Goal: Find specific fact: Find specific fact

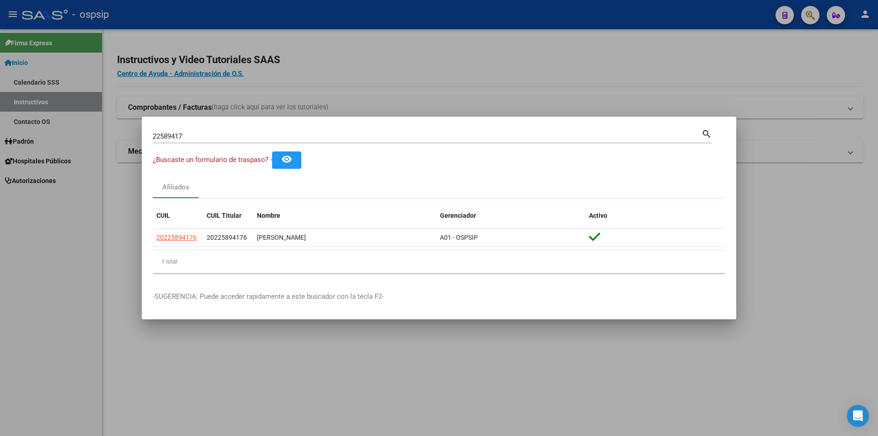
click at [163, 134] on input "22589417" at bounding box center [427, 136] width 549 height 8
paste input "11570868"
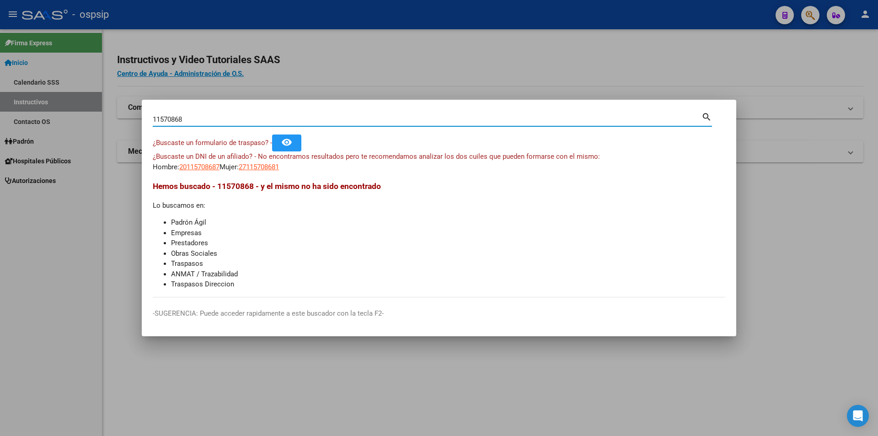
click at [187, 116] on input "11570868" at bounding box center [427, 119] width 549 height 8
paste input "22589417"
type input "22589417"
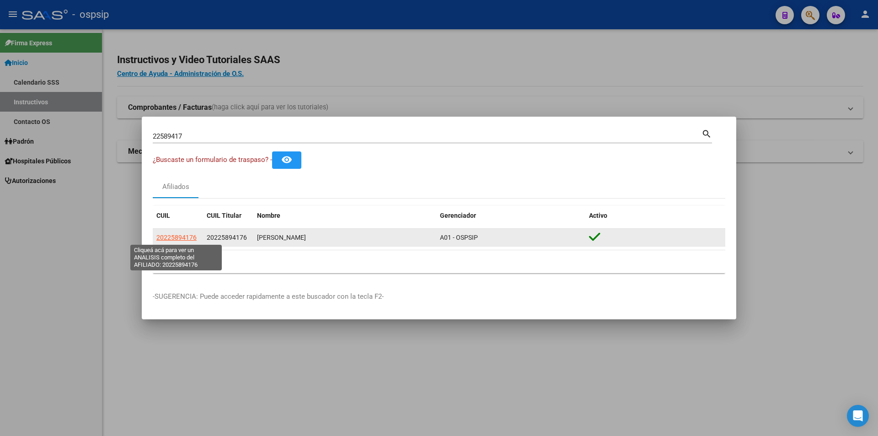
click at [184, 240] on span "20225894176" at bounding box center [176, 237] width 40 height 7
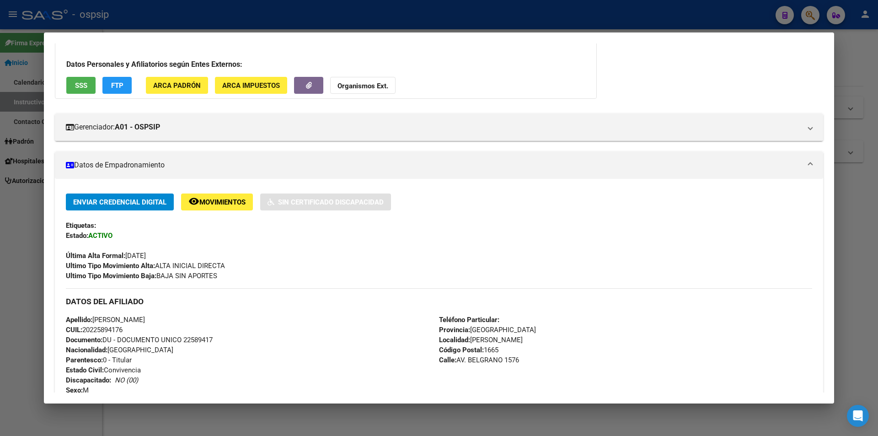
scroll to position [91, 0]
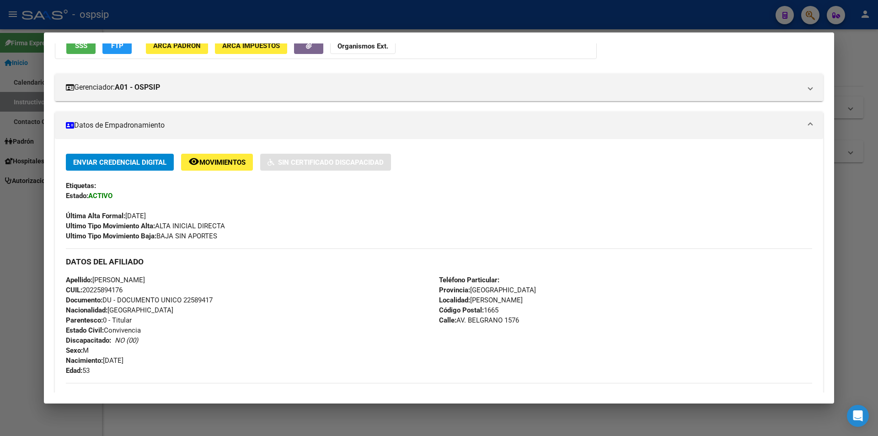
click at [203, 299] on span "Documento: DU - DOCUMENTO UNICO 22589417" at bounding box center [139, 300] width 147 height 8
copy span "22589417"
click at [229, 310] on div "Apellido: [PERSON_NAME]: 20225894176 Documento: DU - DOCUMENTO UNICO 22589417 N…" at bounding box center [252, 325] width 373 height 101
click at [197, 301] on span "Documento: DU - DOCUMENTO UNICO 22589417" at bounding box center [139, 300] width 147 height 8
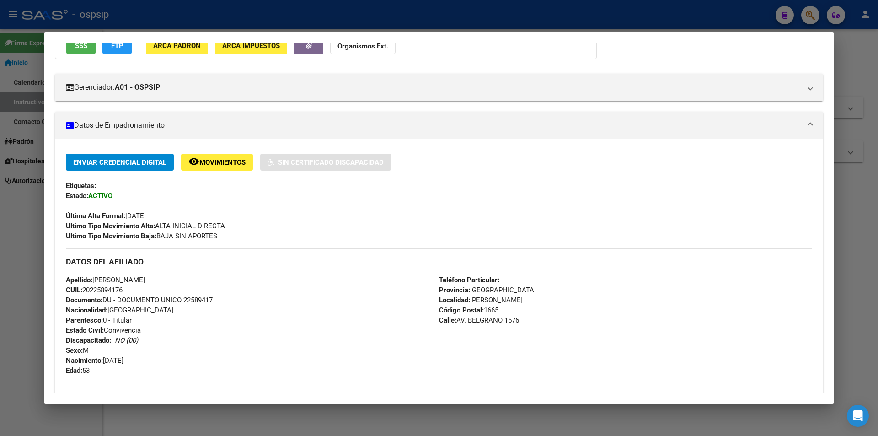
click at [197, 301] on span "Documento: DU - DOCUMENTO UNICO 22589417" at bounding box center [139, 300] width 147 height 8
copy span "22589417"
click at [208, 311] on div "Apellido: [PERSON_NAME]: 20225894176 Documento: DU - DOCUMENTO UNICO 22589417 N…" at bounding box center [252, 325] width 373 height 101
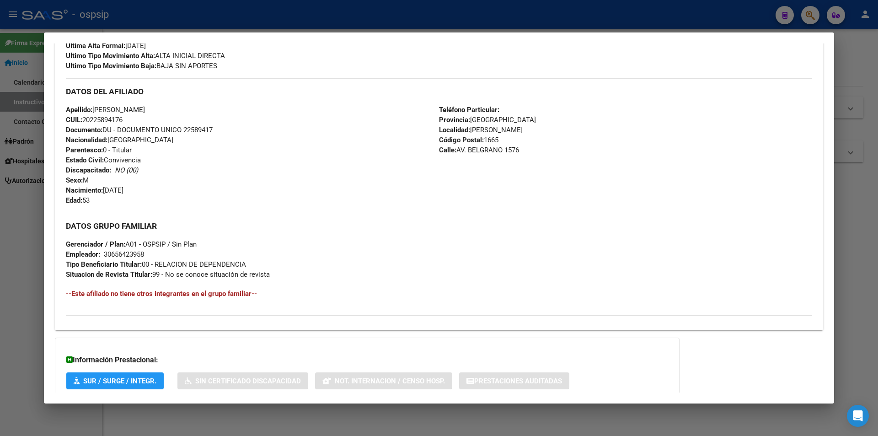
scroll to position [182, 0]
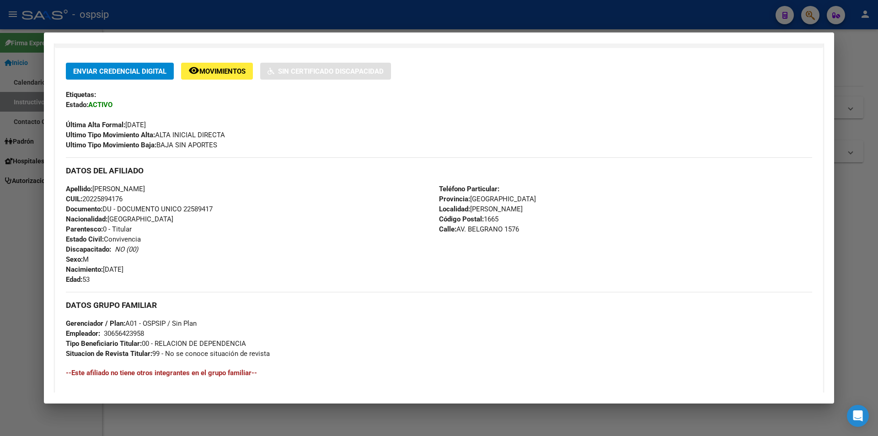
click at [118, 202] on span "CUIL: 20225894176" at bounding box center [94, 199] width 57 height 8
copy span "20225894176"
